Goal: Task Accomplishment & Management: Complete application form

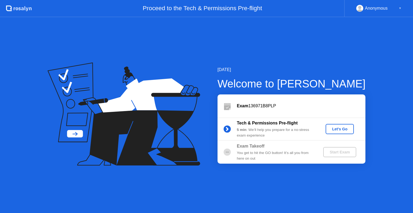
click at [343, 127] on div "Let's Go" at bounding box center [340, 129] width 24 height 4
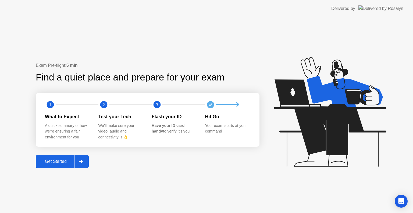
click at [56, 158] on button "Get Started" at bounding box center [62, 161] width 53 height 13
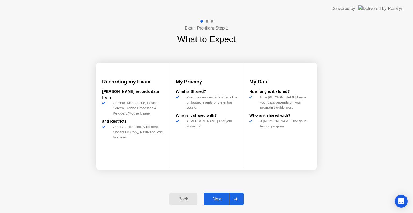
click at [215, 198] on div "Next" at bounding box center [217, 199] width 24 height 5
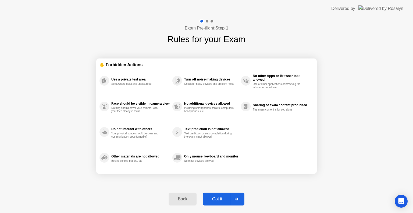
click at [215, 199] on div "Got it" at bounding box center [217, 199] width 25 height 5
select select "**********"
select select "*******"
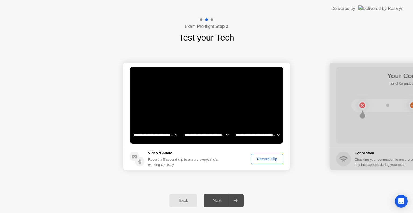
click at [266, 159] on div "Record Clip" at bounding box center [267, 159] width 29 height 4
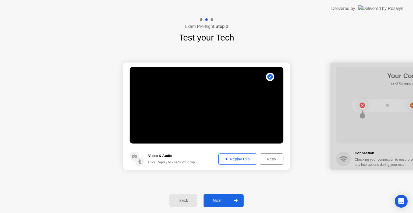
click at [226, 159] on icon at bounding box center [227, 159] width 2 height 2
click at [219, 200] on div "Next" at bounding box center [217, 201] width 24 height 5
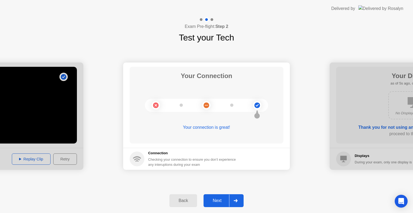
click at [219, 200] on div "Next" at bounding box center [217, 201] width 24 height 5
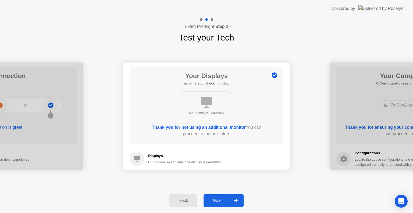
click at [219, 200] on div "Next" at bounding box center [217, 201] width 24 height 5
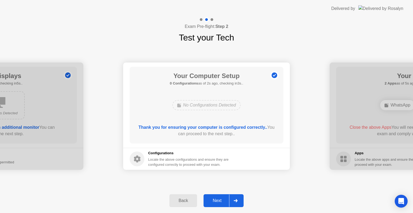
click at [219, 200] on div "Next" at bounding box center [217, 201] width 24 height 5
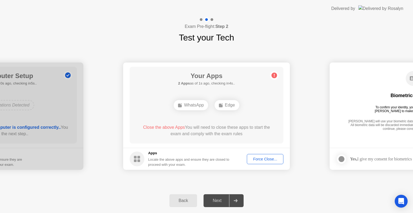
click at [270, 159] on div "Force Close..." at bounding box center [265, 159] width 33 height 4
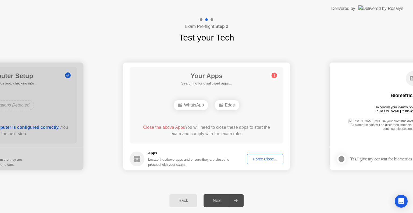
click at [263, 158] on div "Force Close..." at bounding box center [265, 159] width 33 height 4
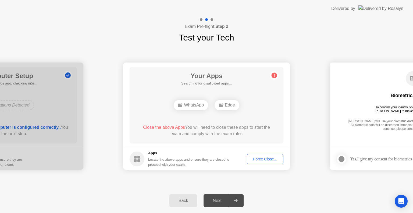
click at [265, 159] on div "Force Close..." at bounding box center [265, 159] width 33 height 4
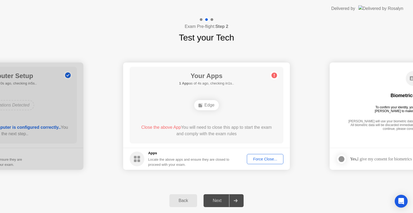
click at [262, 159] on div "Force Close..." at bounding box center [265, 159] width 33 height 4
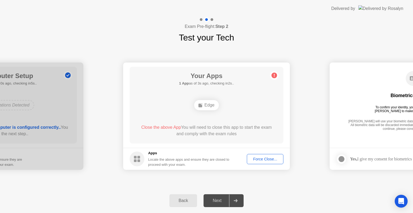
click at [260, 159] on div "Force Close..." at bounding box center [265, 159] width 33 height 4
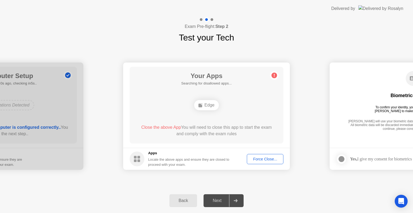
click at [263, 158] on div "Force Close..." at bounding box center [265, 159] width 33 height 4
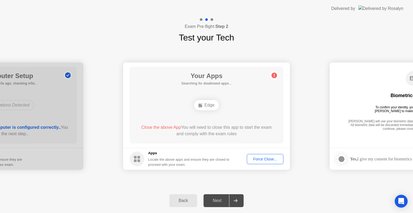
drag, startPoint x: 222, startPoint y: 136, endPoint x: 259, endPoint y: 158, distance: 43.8
click at [259, 158] on app-apps "Your Apps Searching for disallowed apps... Edge Close the above App You will ne…" at bounding box center [206, 117] width 167 height 108
click at [259, 158] on div "Force Close..." at bounding box center [265, 159] width 33 height 4
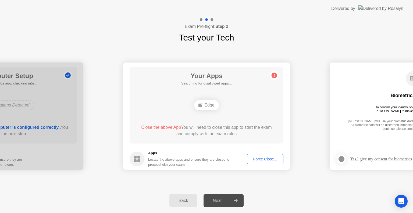
click at [261, 159] on div "Force Close..." at bounding box center [265, 159] width 33 height 4
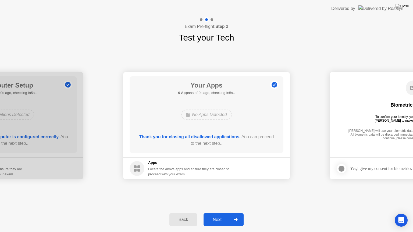
click at [218, 213] on div "Next" at bounding box center [217, 220] width 24 height 5
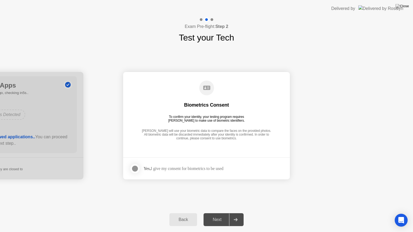
click at [133, 168] on div at bounding box center [135, 169] width 6 height 6
click at [219, 213] on div "Next" at bounding box center [217, 220] width 24 height 5
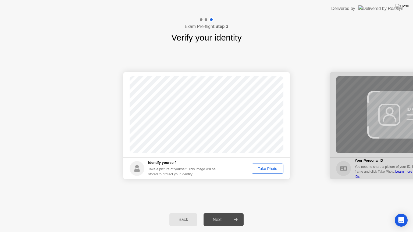
click at [268, 168] on div "Take Photo" at bounding box center [268, 169] width 28 height 4
click at [215, 213] on div "Next" at bounding box center [217, 220] width 24 height 5
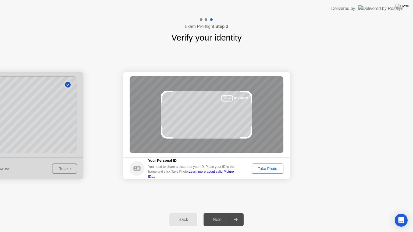
click at [215, 213] on div "Next" at bounding box center [217, 220] width 24 height 5
click at [266, 165] on button "Take Photo" at bounding box center [268, 169] width 32 height 10
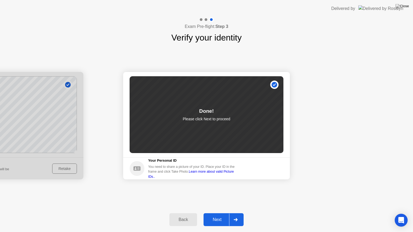
click at [219, 213] on div "Next" at bounding box center [217, 220] width 24 height 5
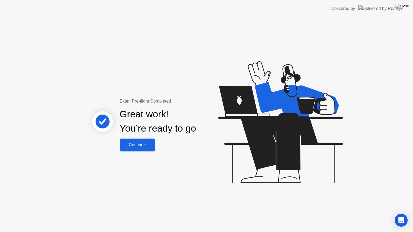
click at [137, 143] on div "Continue" at bounding box center [137, 145] width 32 height 5
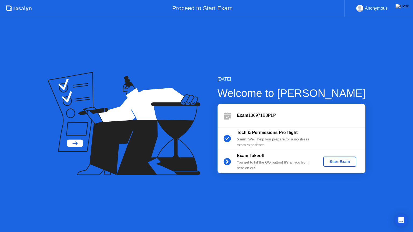
click at [339, 161] on div "Start Exam" at bounding box center [339, 162] width 29 height 4
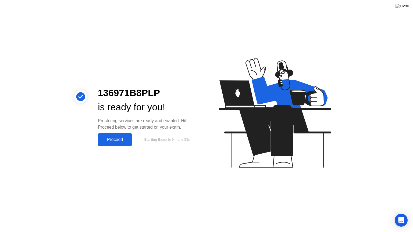
click at [114, 139] on div "Proceed" at bounding box center [114, 139] width 31 height 5
